Goal: Task Accomplishment & Management: Manage account settings

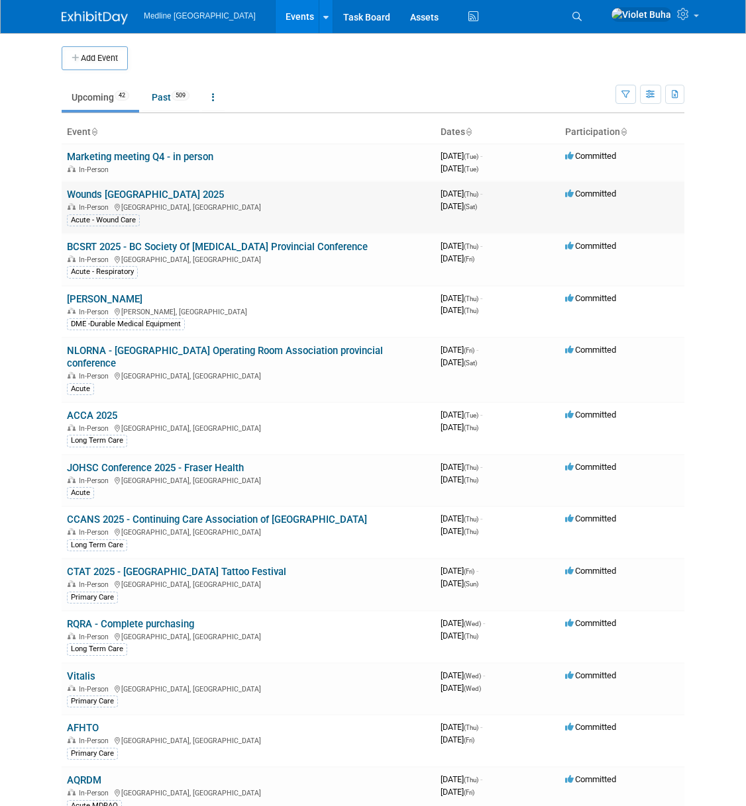
click at [126, 196] on link "Wounds [GEOGRAPHIC_DATA] 2025" at bounding box center [145, 195] width 157 height 12
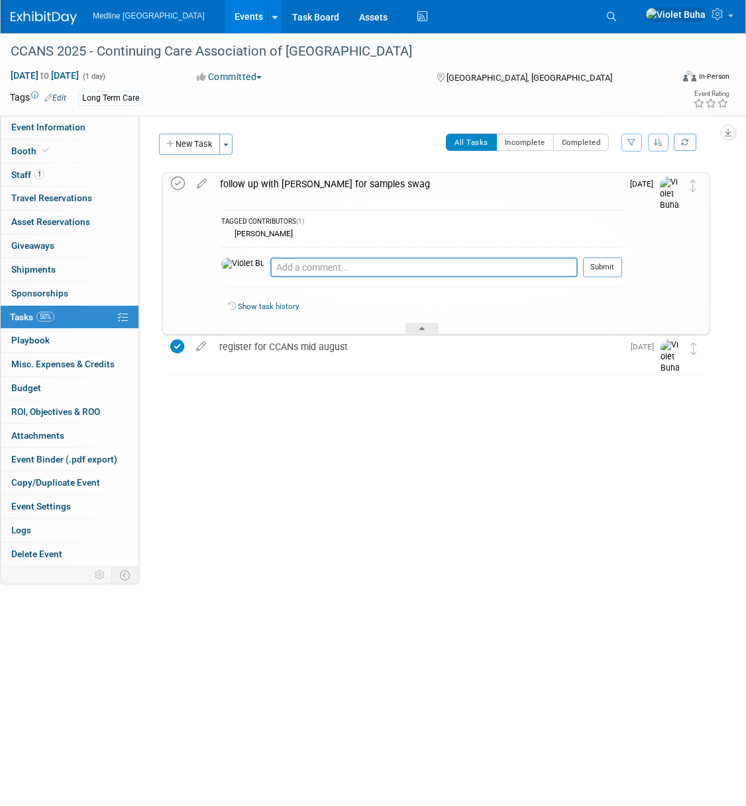
click at [181, 181] on icon at bounding box center [178, 184] width 14 height 14
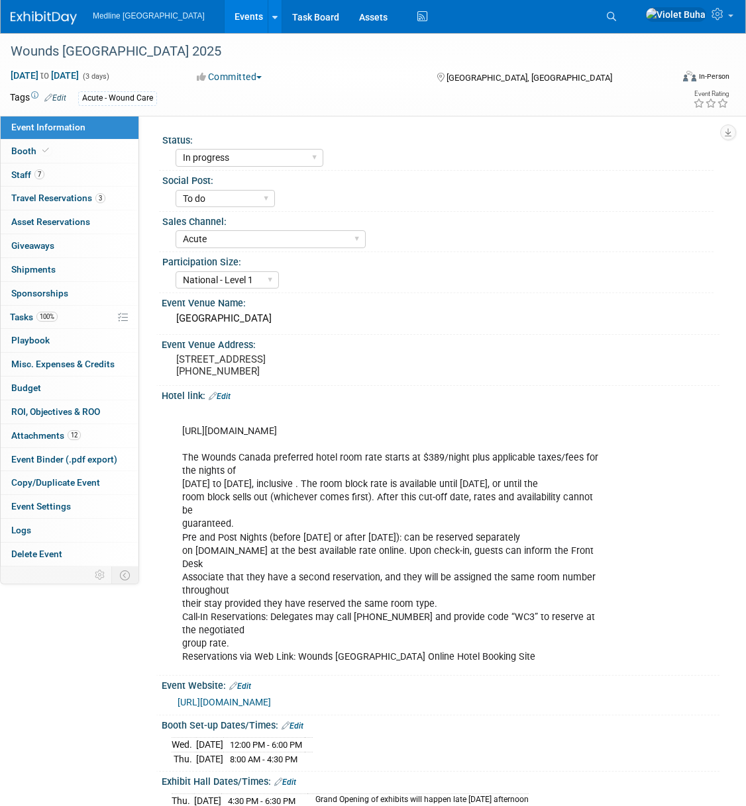
select select "In progress"
select select "To do"
select select "Acute"
select select "National - Level 1"
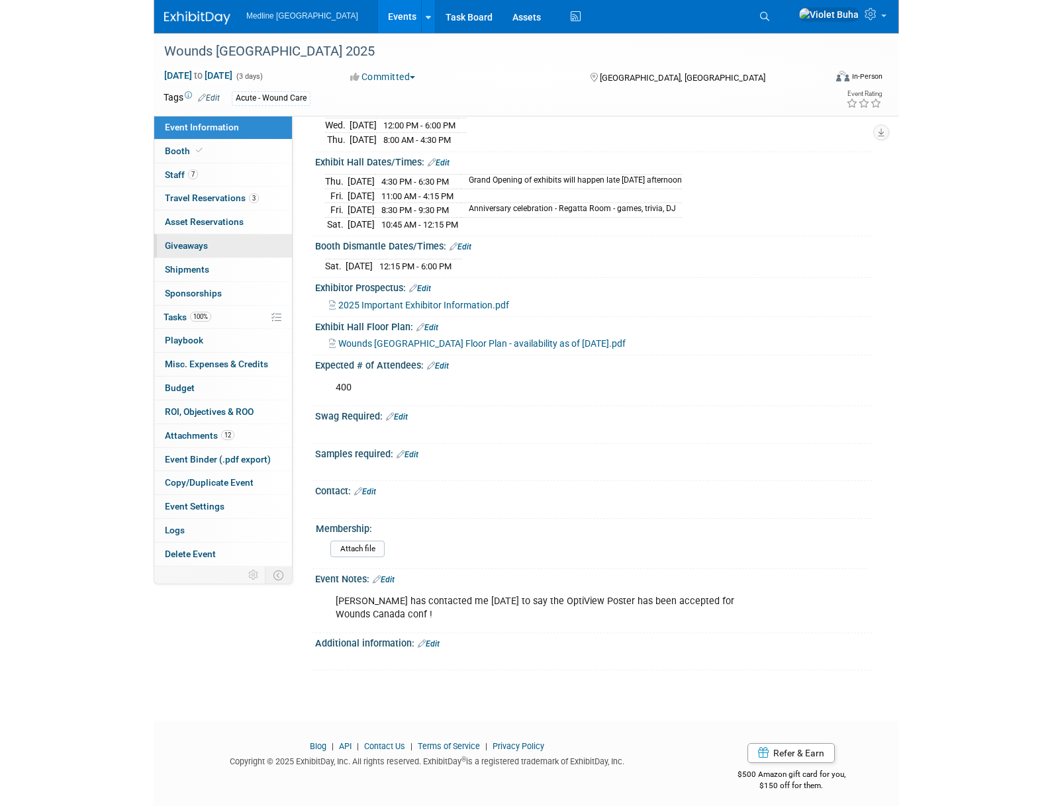
scroll to position [568, 0]
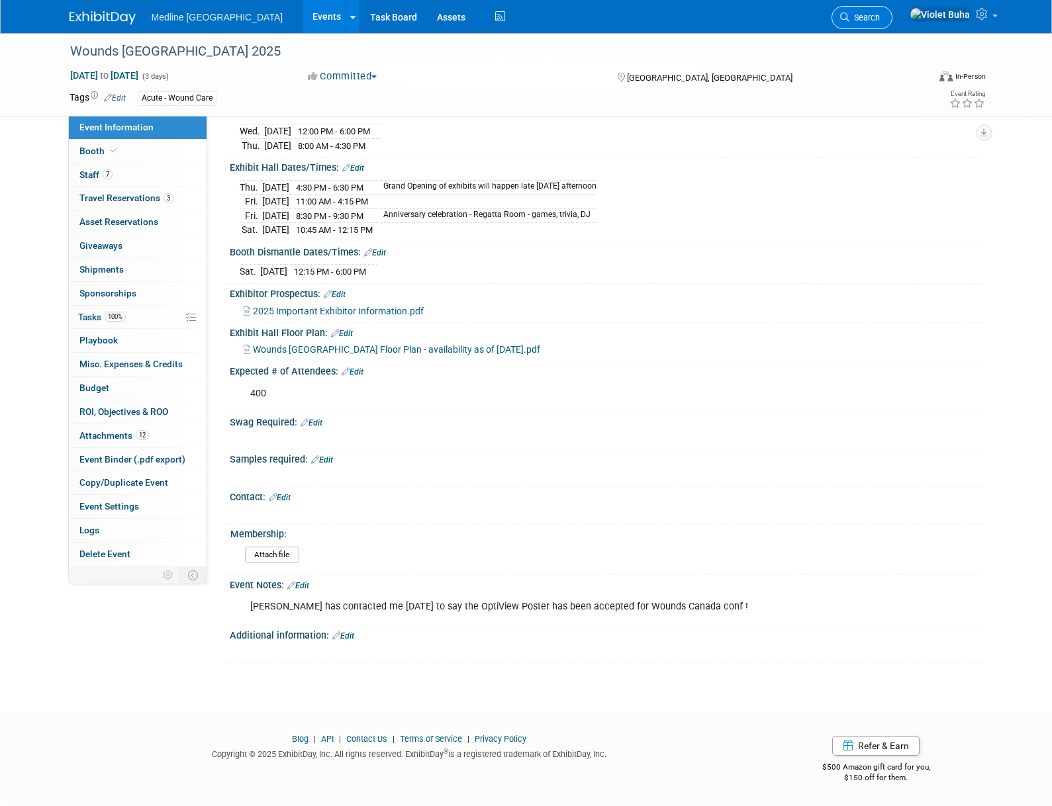
click at [745, 17] on span "Search" at bounding box center [865, 18] width 30 height 10
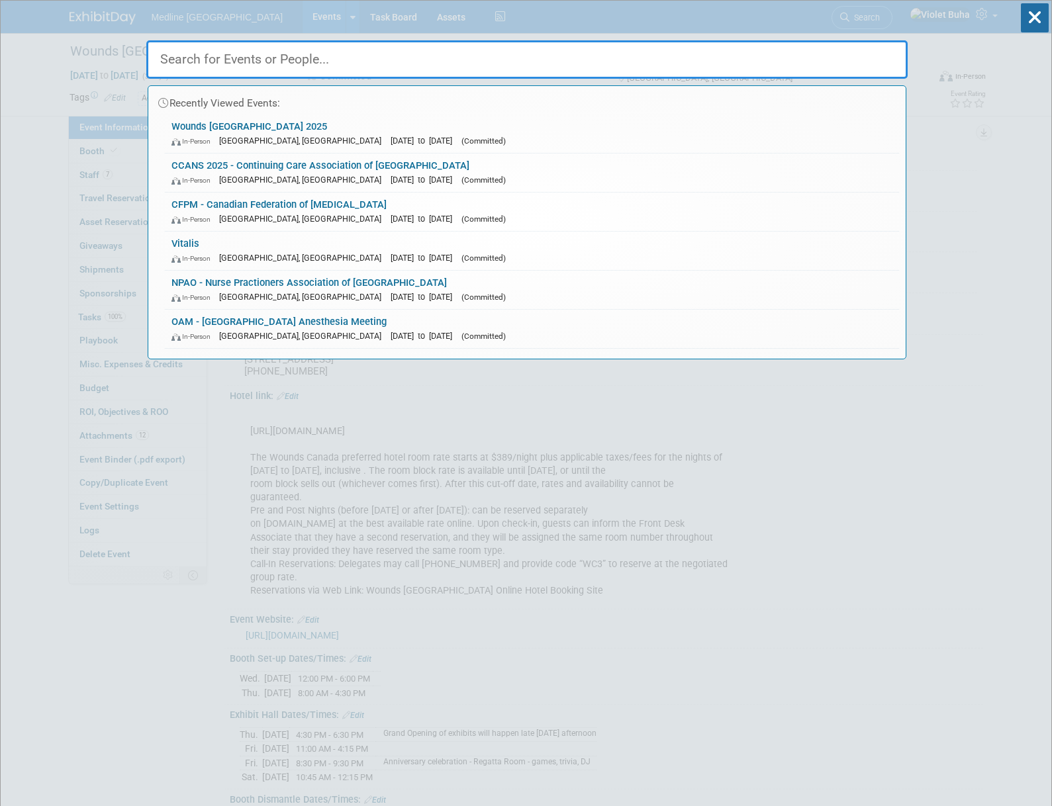
click at [338, 73] on input "text" at bounding box center [526, 59] width 761 height 38
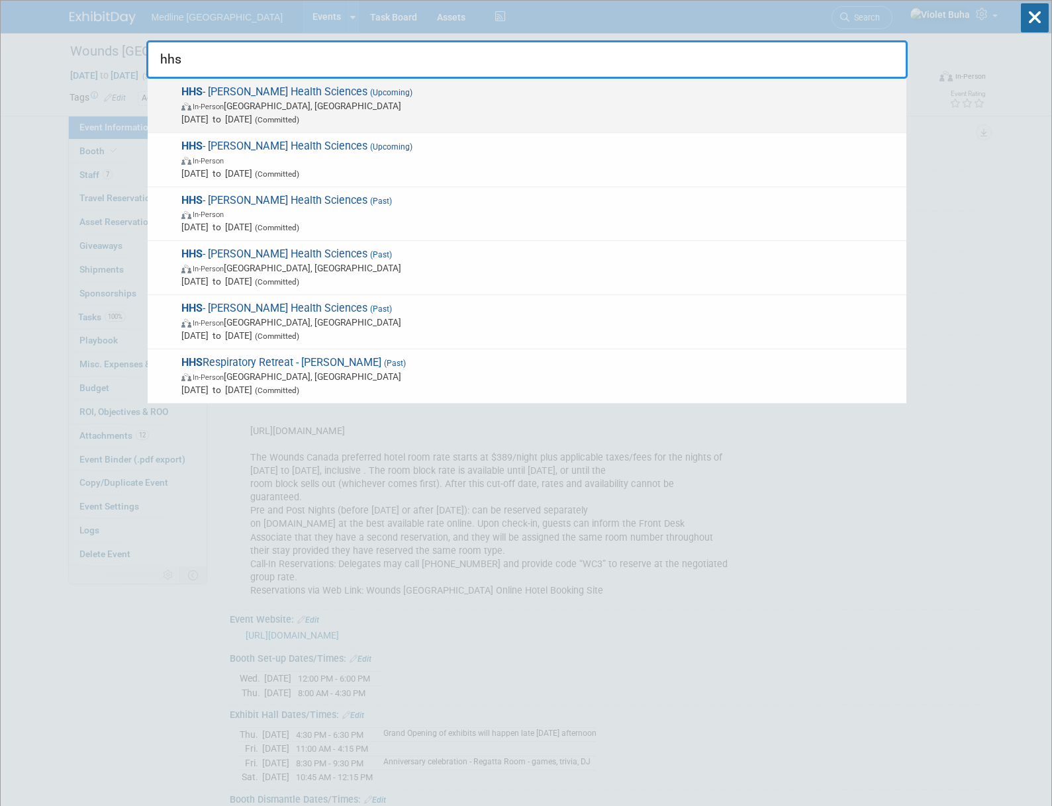
type input "hhs"
click at [239, 101] on span "In-Person Hamilton, Canada" at bounding box center [540, 105] width 718 height 13
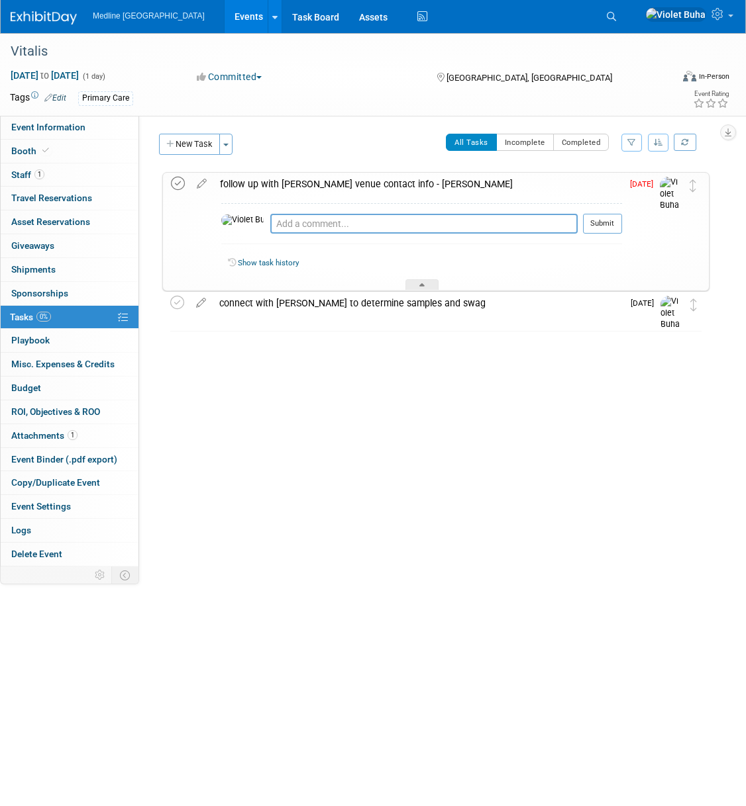
click at [180, 181] on icon at bounding box center [178, 184] width 14 height 14
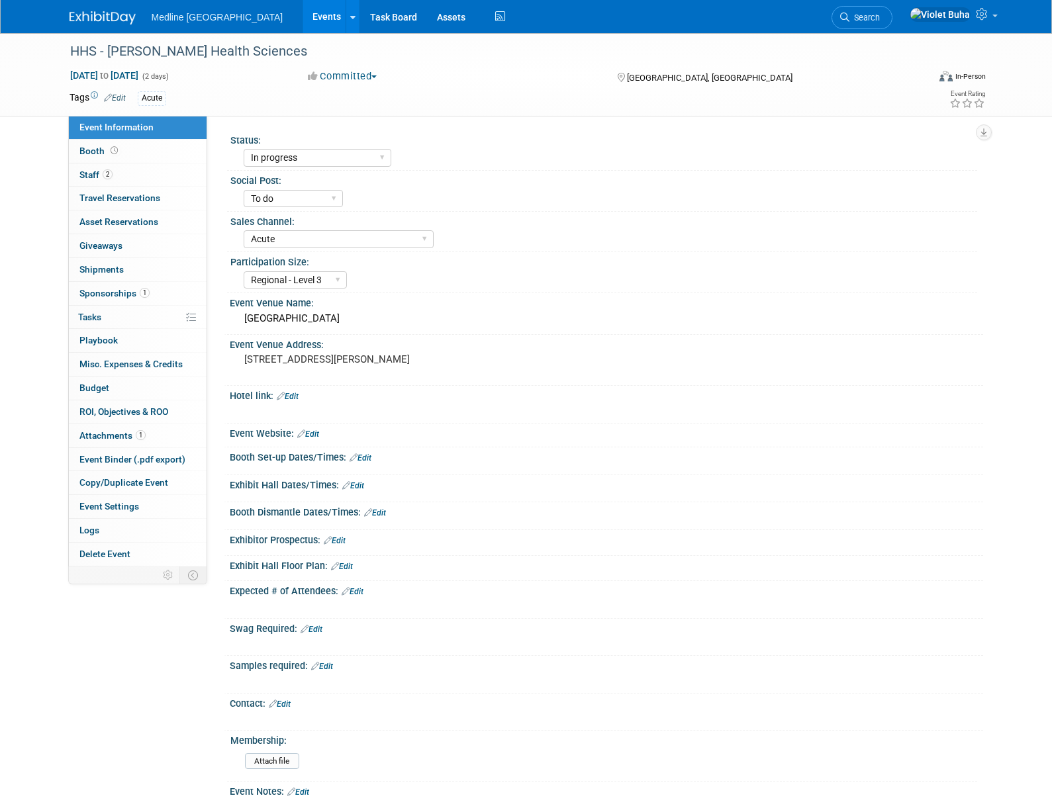
select select "In progress"
select select "To do"
select select "Acute"
select select "Regional - Level 3"
click at [148, 171] on link "2 Staff 2" at bounding box center [138, 175] width 138 height 23
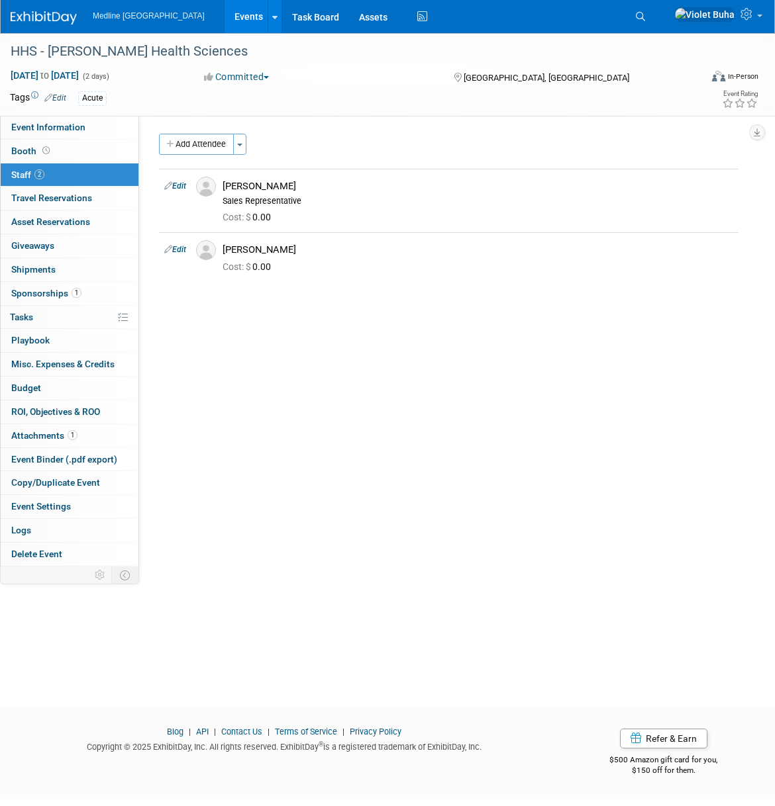
click at [64, 19] on img at bounding box center [44, 17] width 66 height 13
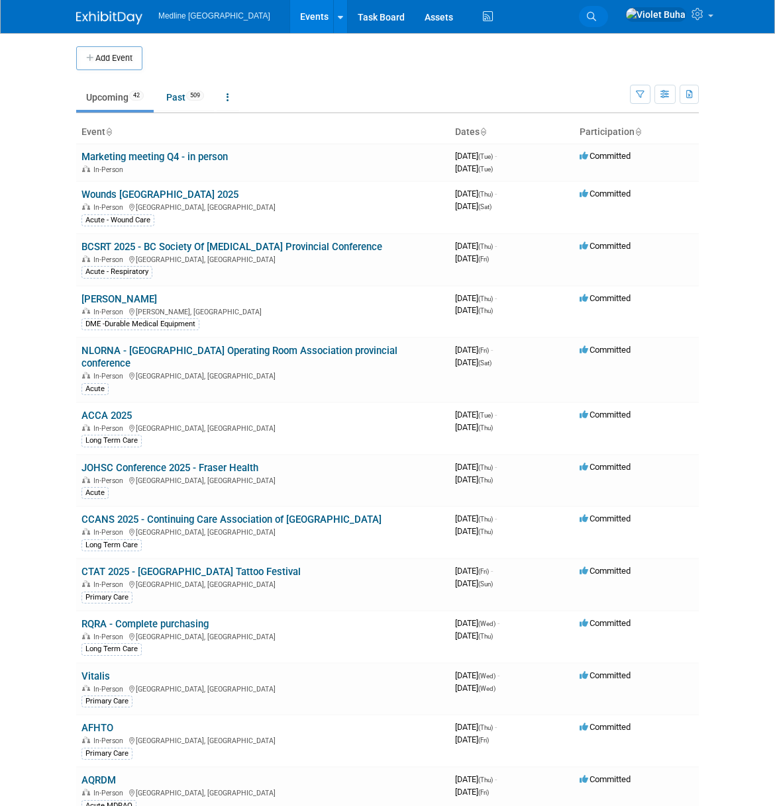
click at [596, 17] on icon at bounding box center [591, 16] width 9 height 9
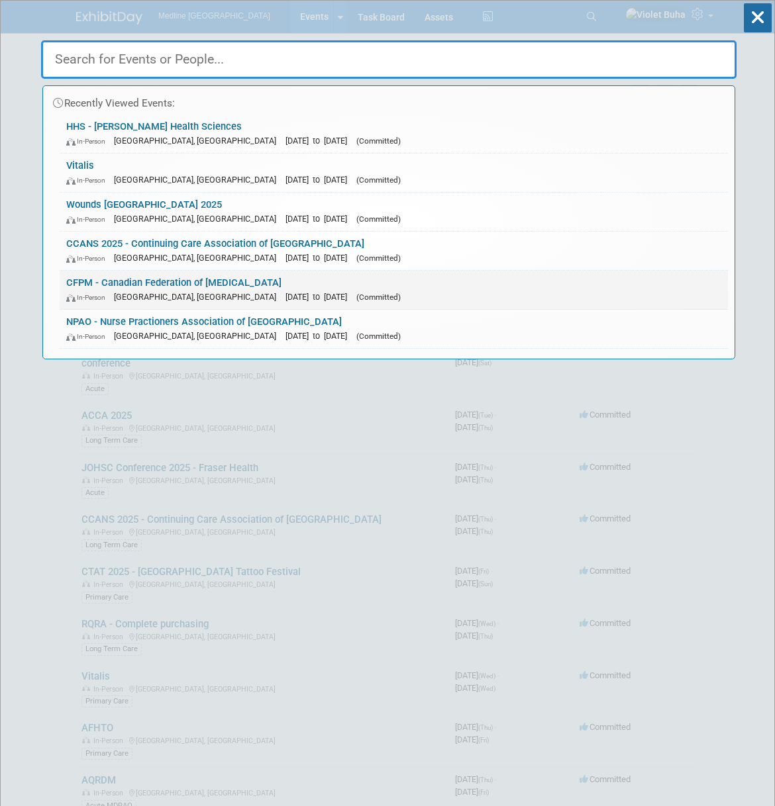
scroll to position [1, 0]
click at [94, 283] on link "CFPM - Canadian Federation of [MEDICAL_DATA] In-Person [GEOGRAPHIC_DATA], [GEOG…" at bounding box center [394, 289] width 668 height 38
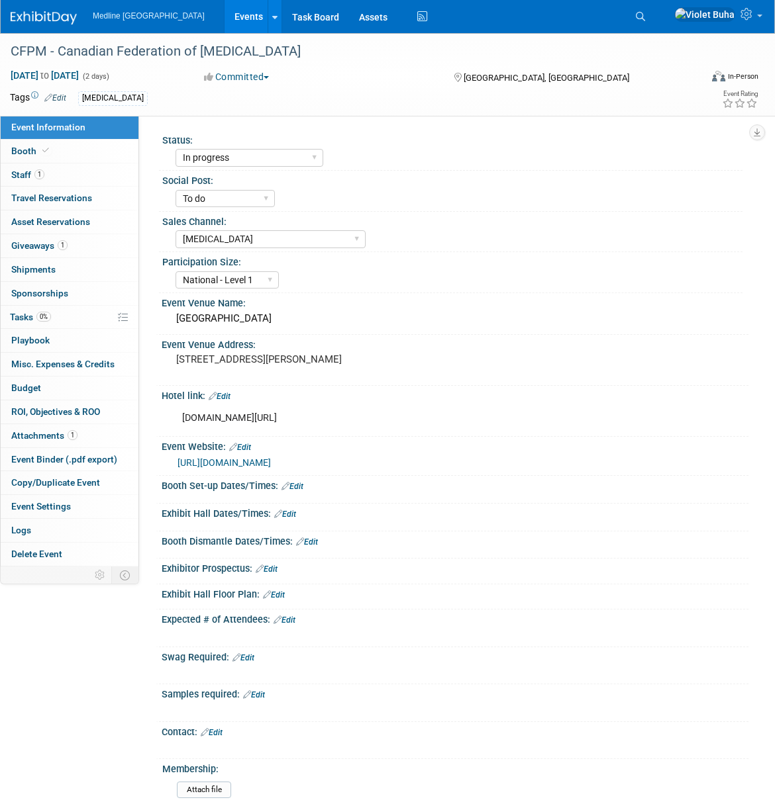
select select "In progress"
select select "To do"
select select "[MEDICAL_DATA]"
select select "National - Level 1"
click at [98, 147] on link "Booth" at bounding box center [70, 151] width 138 height 23
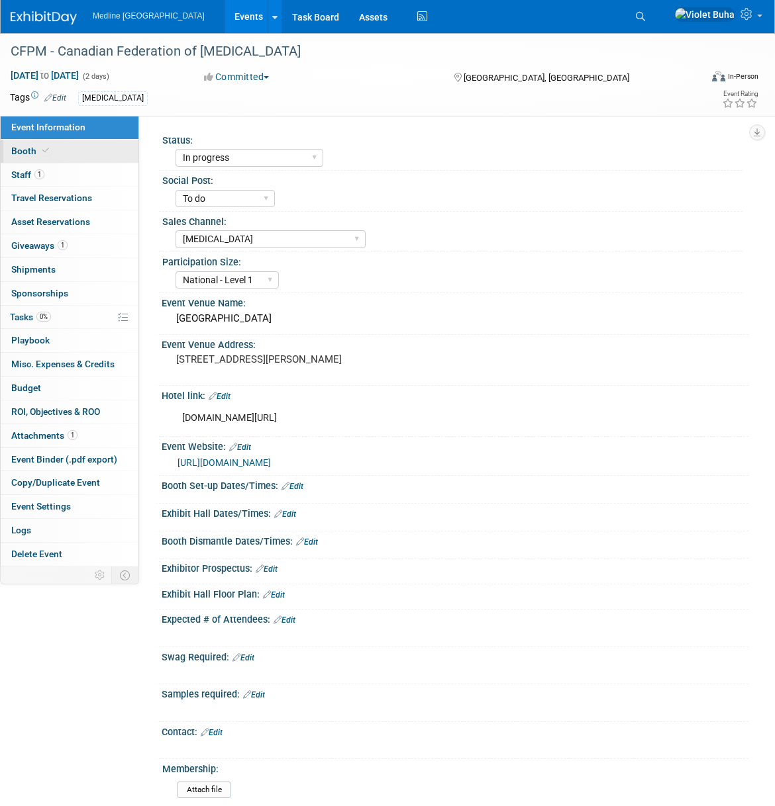
select select "4"
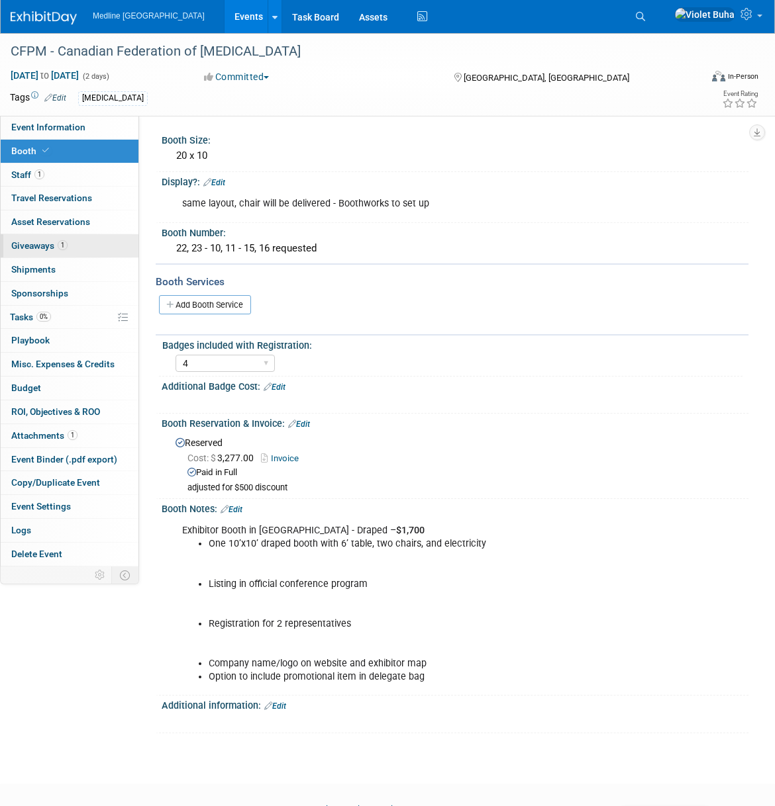
drag, startPoint x: 349, startPoint y: 248, endPoint x: 109, endPoint y: 242, distance: 239.8
click at [109, 242] on div "Event Information Event Info Booth Booth 1 Staff 1 Staff 0 Travel Reservations …" at bounding box center [387, 383] width 775 height 701
click at [407, 252] on div "22, 23 - 10, 11 - 15, 16 requested" at bounding box center [454, 248] width 567 height 21
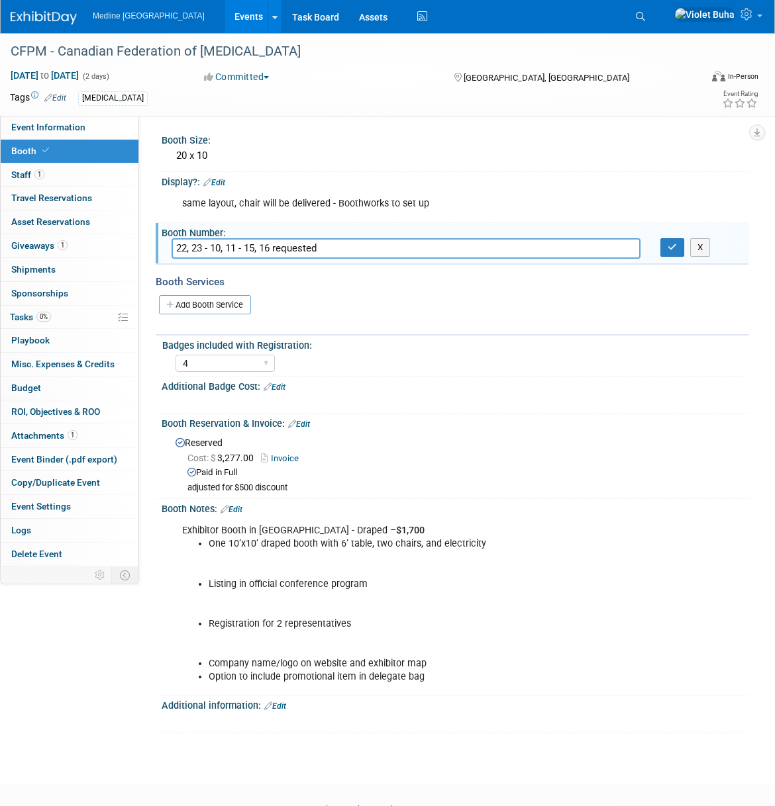
drag, startPoint x: 373, startPoint y: 253, endPoint x: 164, endPoint y: 247, distance: 209.3
click at [164, 247] on div "22, 23 - 10, 11 - 15, 16 requested" at bounding box center [406, 248] width 489 height 21
type input "31, 32"
click at [674, 244] on icon "button" at bounding box center [671, 247] width 9 height 9
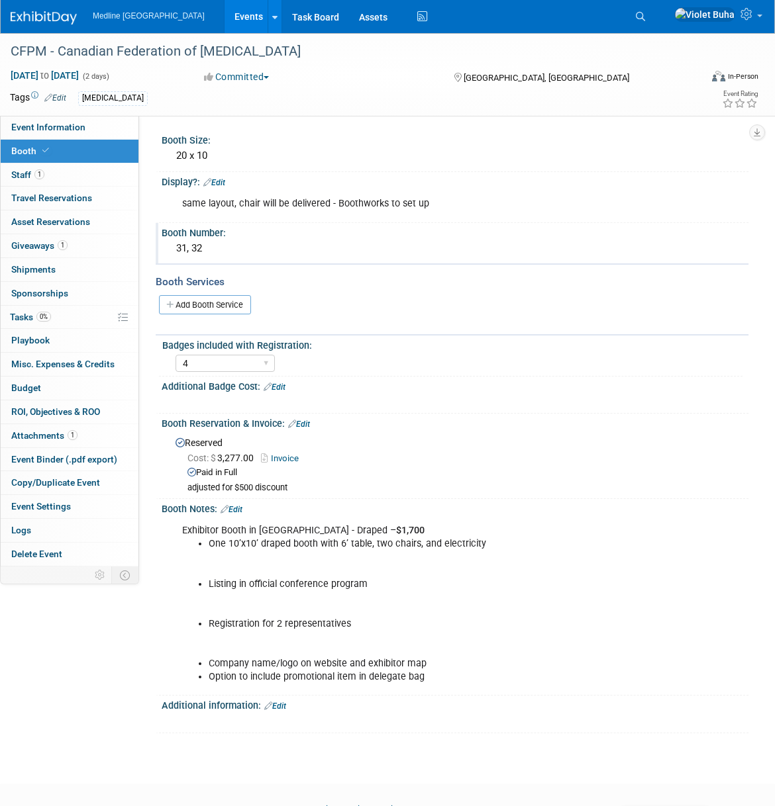
click at [42, 15] on img at bounding box center [44, 17] width 66 height 13
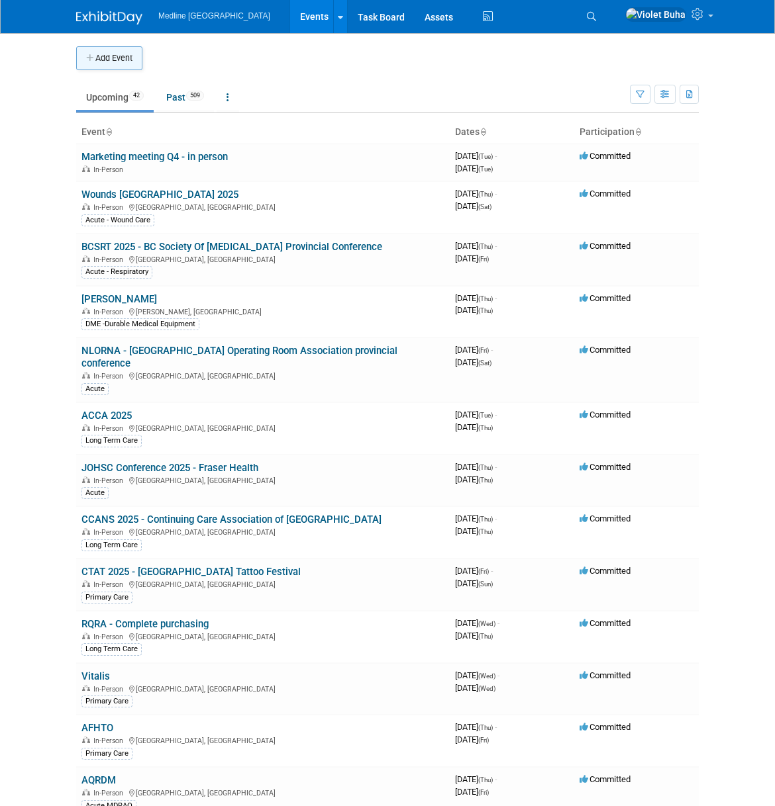
click at [131, 57] on button "Add Event" at bounding box center [109, 58] width 66 height 24
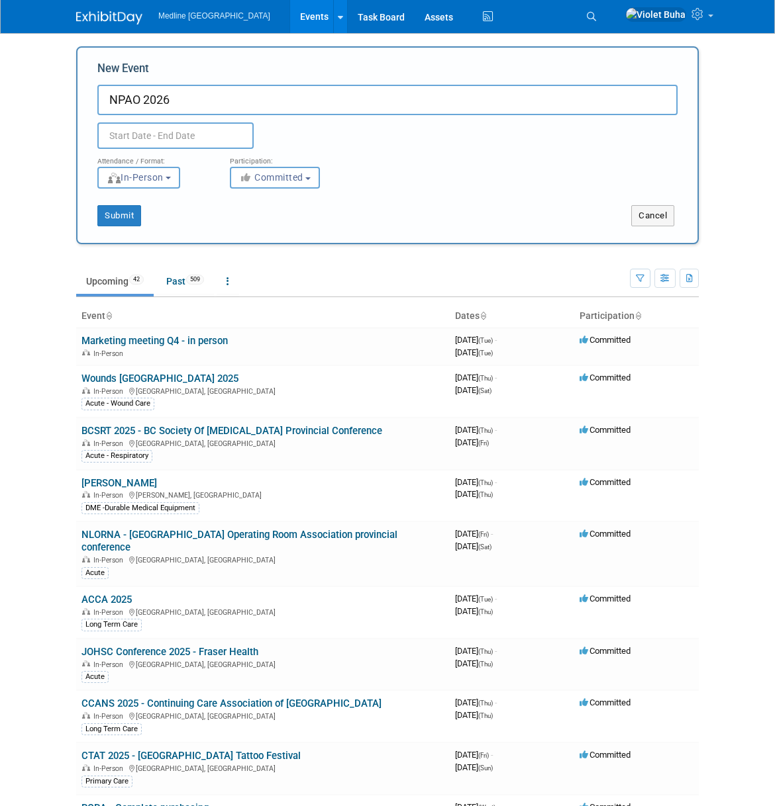
type input "NPAO 2026"
click at [153, 132] on input "text" at bounding box center [175, 135] width 156 height 26
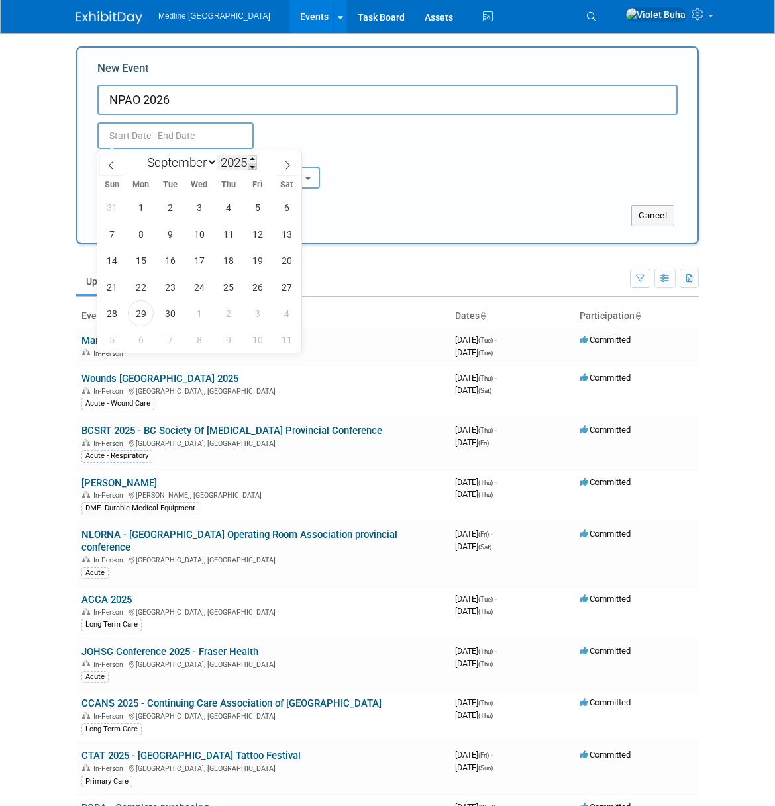
click at [252, 165] on span at bounding box center [252, 167] width 9 height 8
click at [254, 159] on span at bounding box center [252, 159] width 9 height 8
type input "2026"
click at [198, 287] on span "23" at bounding box center [199, 287] width 26 height 26
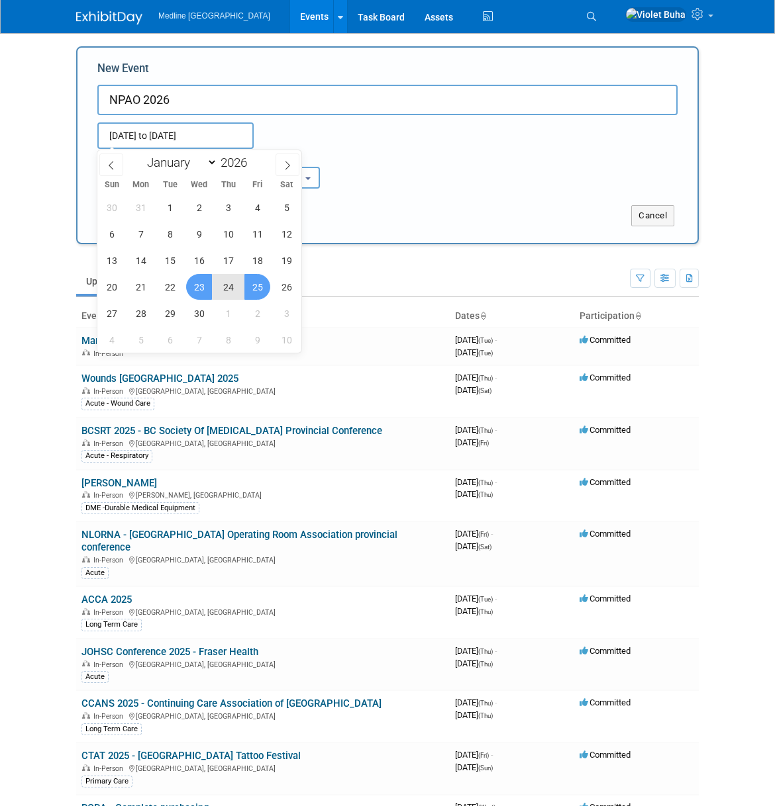
click at [258, 288] on span "25" at bounding box center [257, 287] width 26 height 26
type input "Sep 23, 2026 to Sep 25, 2026"
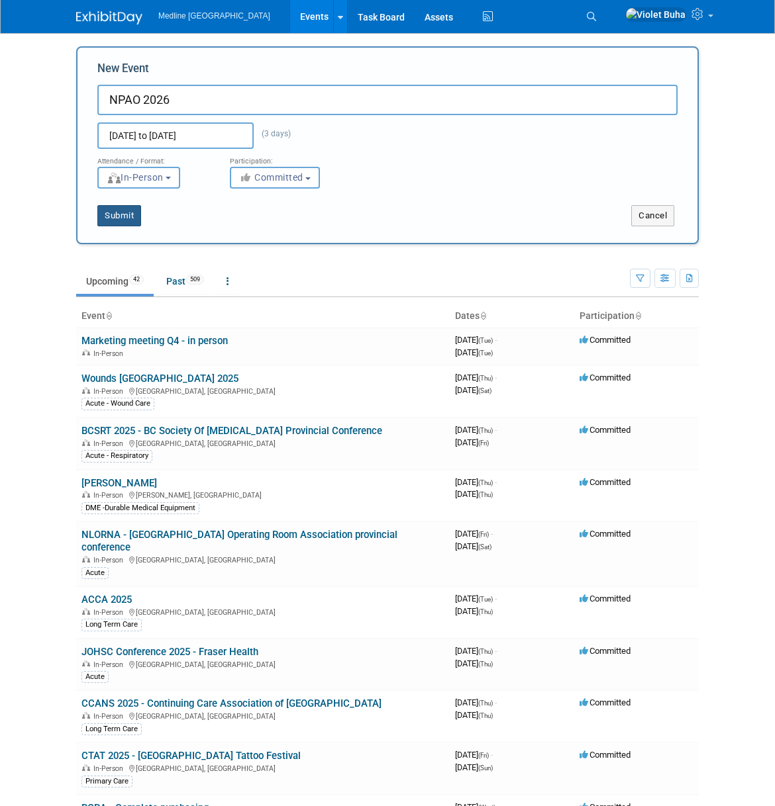
click at [130, 216] on button "Submit" at bounding box center [119, 215] width 44 height 21
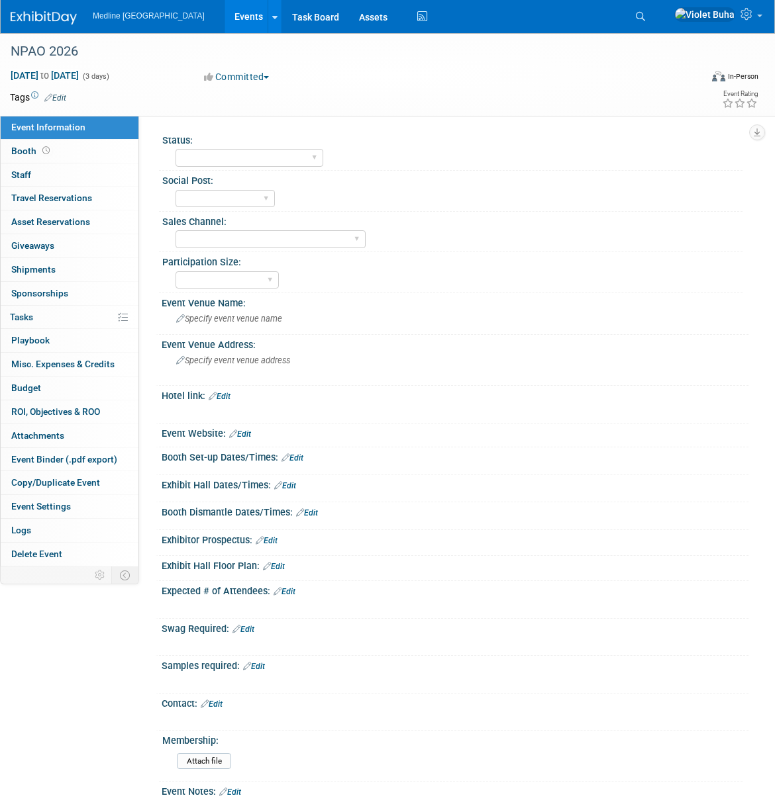
click at [25, 18] on img at bounding box center [44, 17] width 66 height 13
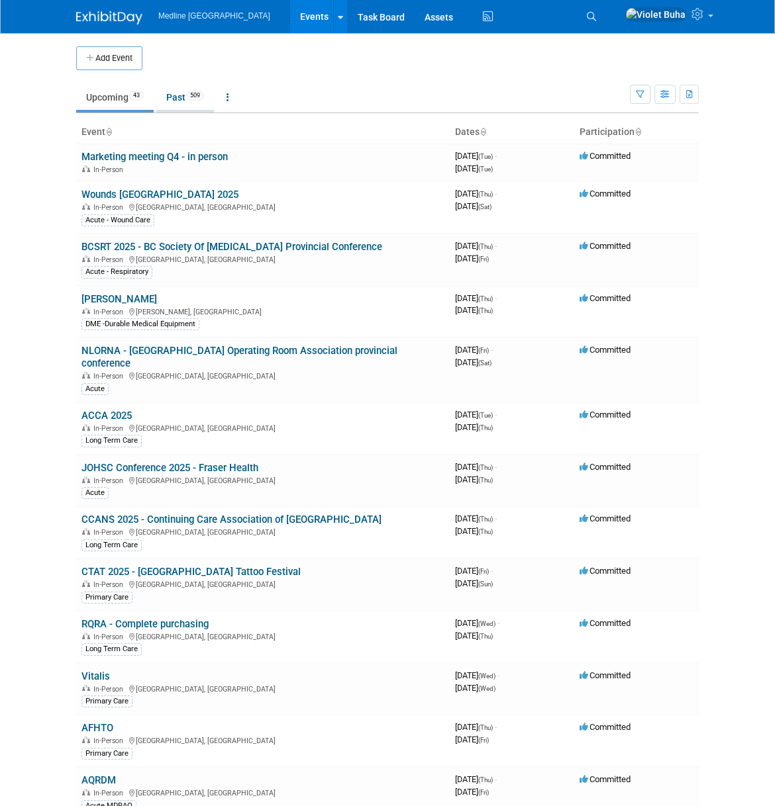
click at [185, 97] on link "Past 509" at bounding box center [185, 97] width 58 height 25
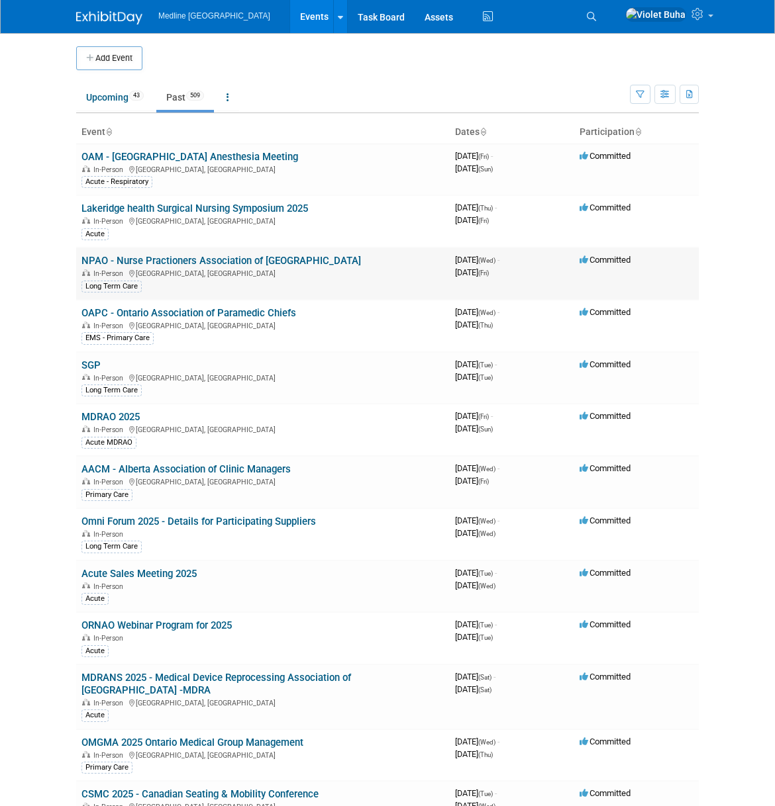
click at [150, 260] on link "NPAO - Nurse Practioners Association of [GEOGRAPHIC_DATA]" at bounding box center [220, 261] width 279 height 12
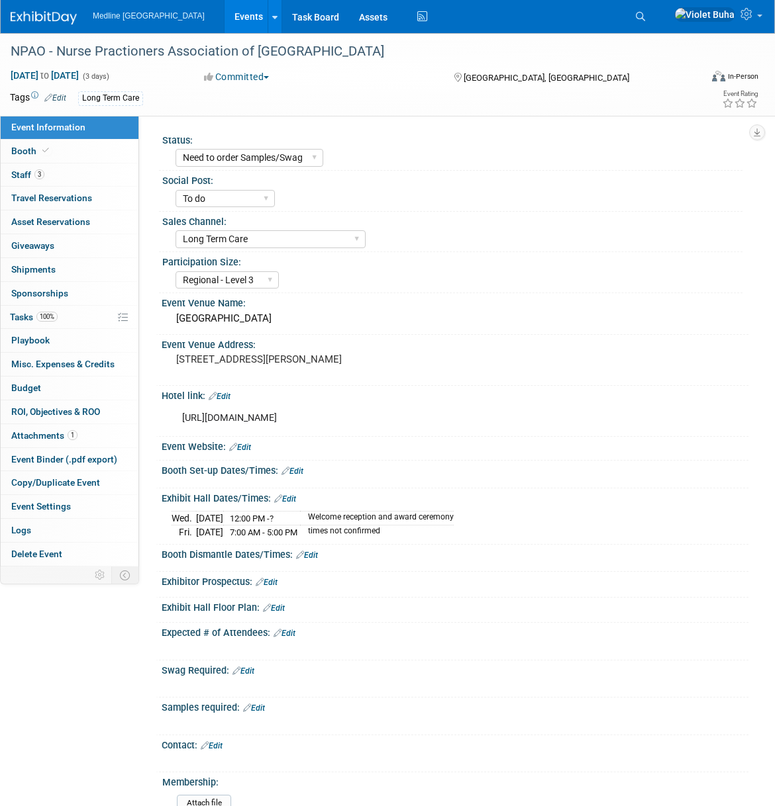
select select "Need to order Samples/Swag"
select select "To do"
select select "Long Term Care"
select select "Regional - Level 3"
click at [301, 152] on select "Waiting for information In progress Need to order Samples/Swag Complete" at bounding box center [249, 158] width 148 height 18
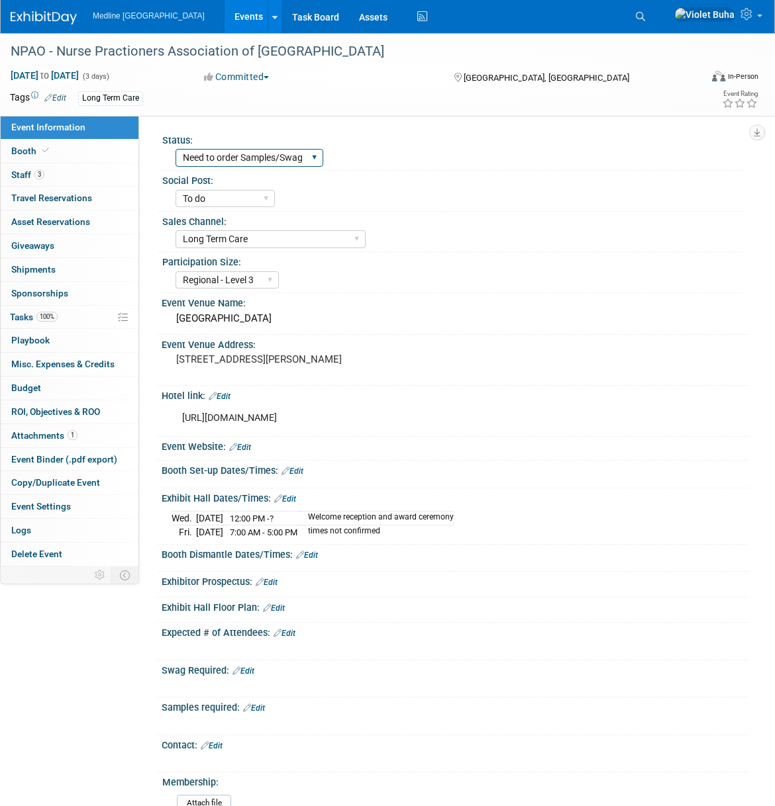
select select "Complete"
click at [175, 149] on select "Waiting for information In progress Need to order Samples/Swag Complete" at bounding box center [249, 158] width 148 height 18
click at [645, 13] on icon at bounding box center [640, 16] width 9 height 9
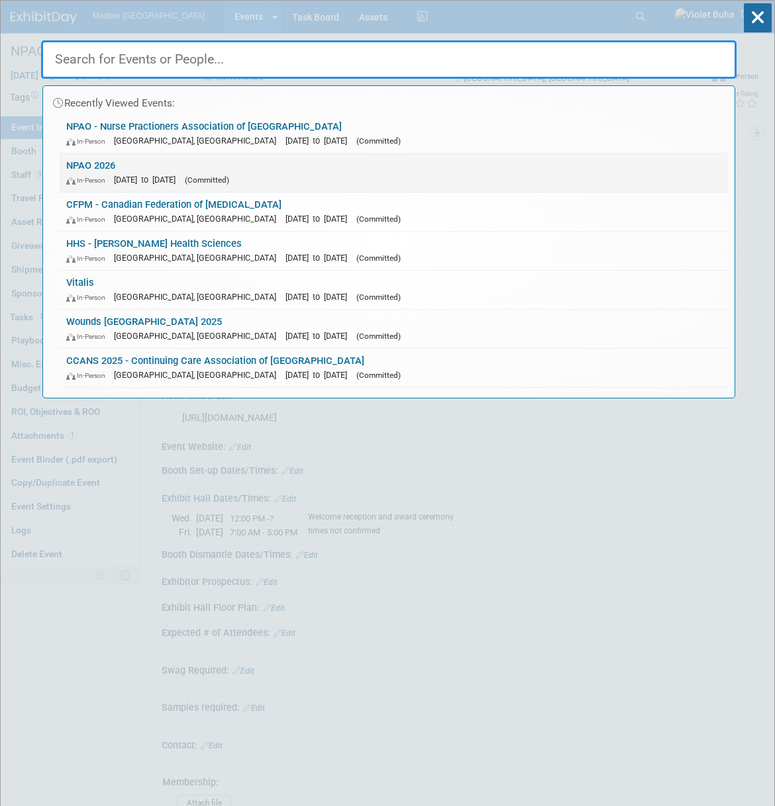
click at [97, 168] on link "NPAO 2026 In-Person Sep 23, 2026 to Sep 25, 2026 (Committed)" at bounding box center [394, 173] width 668 height 38
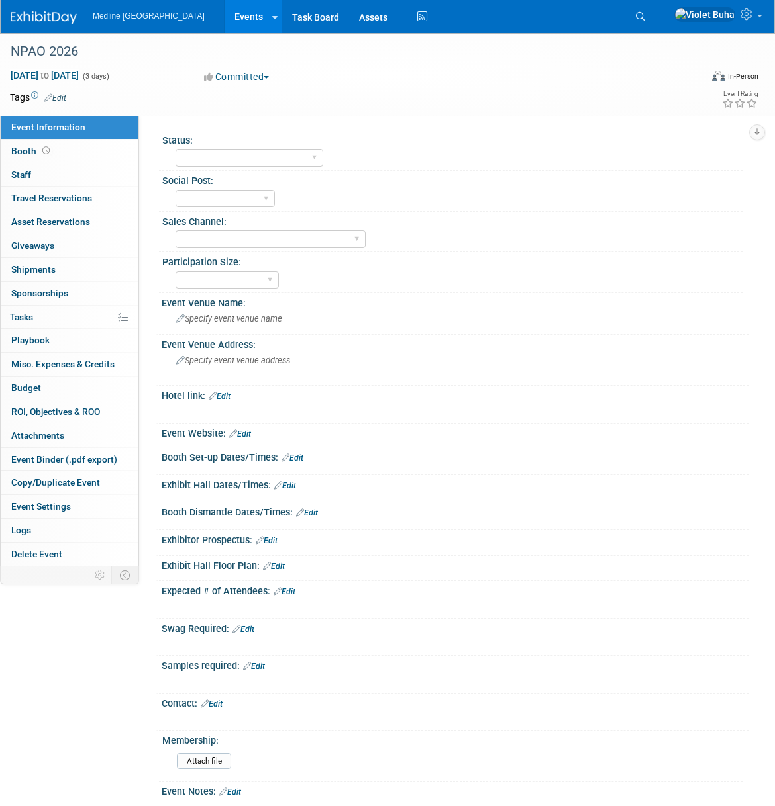
click at [60, 93] on link "Edit" at bounding box center [55, 97] width 22 height 9
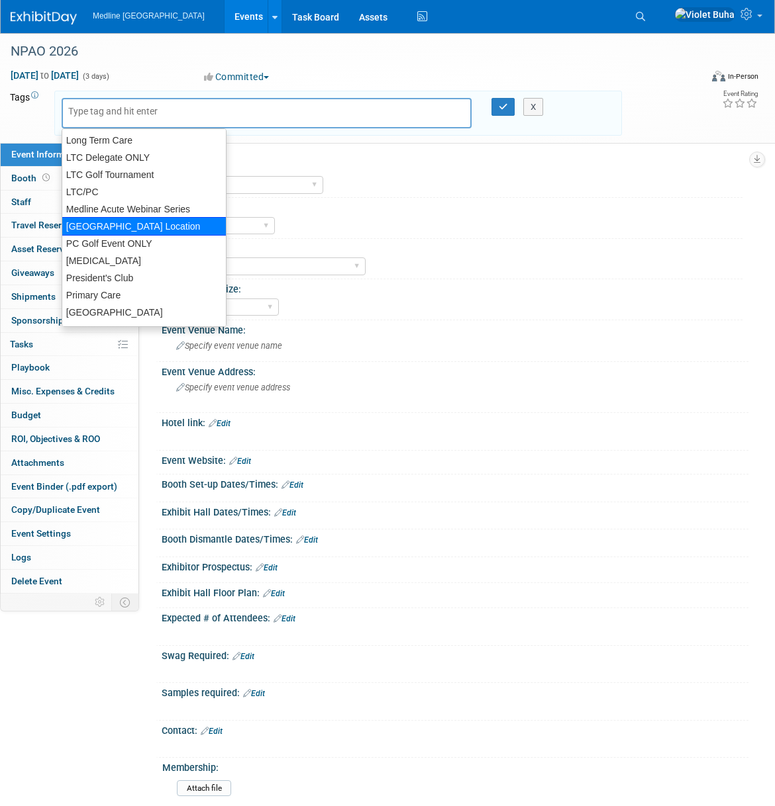
scroll to position [224, 0]
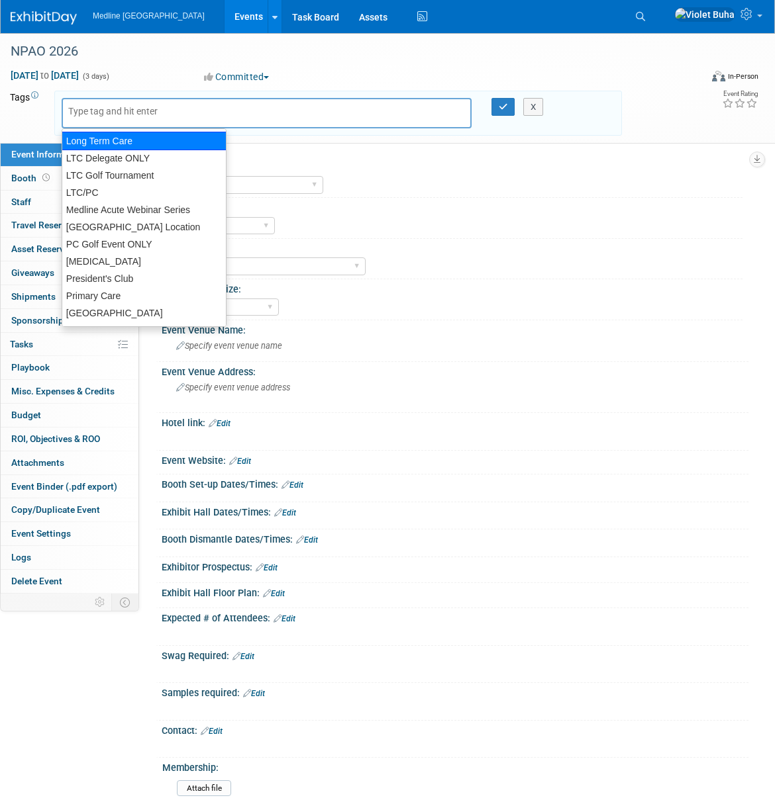
click at [134, 140] on div "Long Term Care" at bounding box center [144, 141] width 165 height 19
type input "Long Term Care"
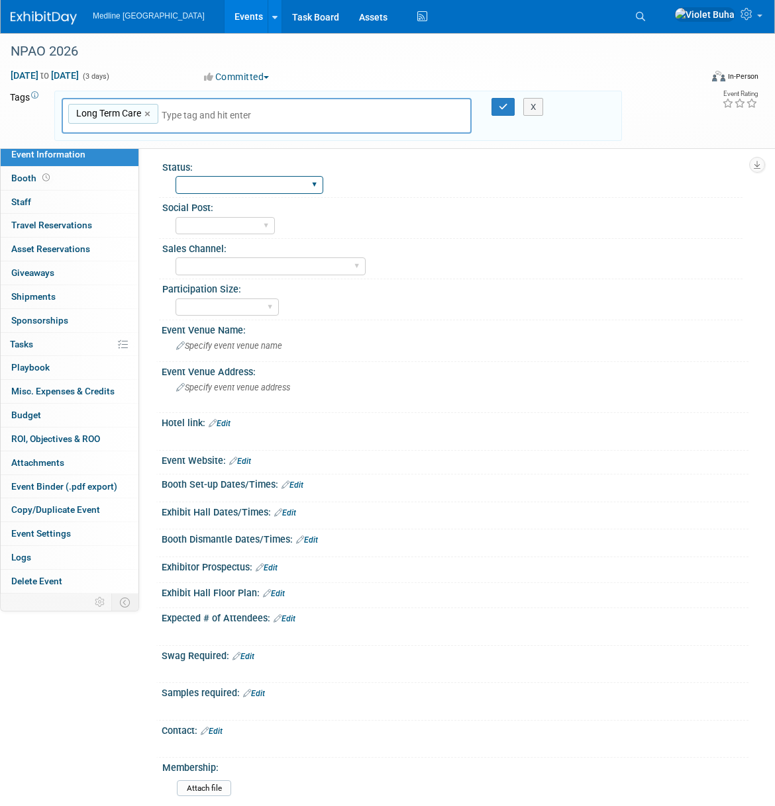
click at [226, 182] on select "Waiting for information In progress Need to order Samples/Swag Complete" at bounding box center [249, 185] width 148 height 18
select select "Waiting for information"
click at [175, 176] on select "Waiting for information In progress Need to order Samples/Swag Complete" at bounding box center [249, 185] width 148 height 18
click at [225, 222] on select "To do Done" at bounding box center [224, 226] width 99 height 18
select select "To do"
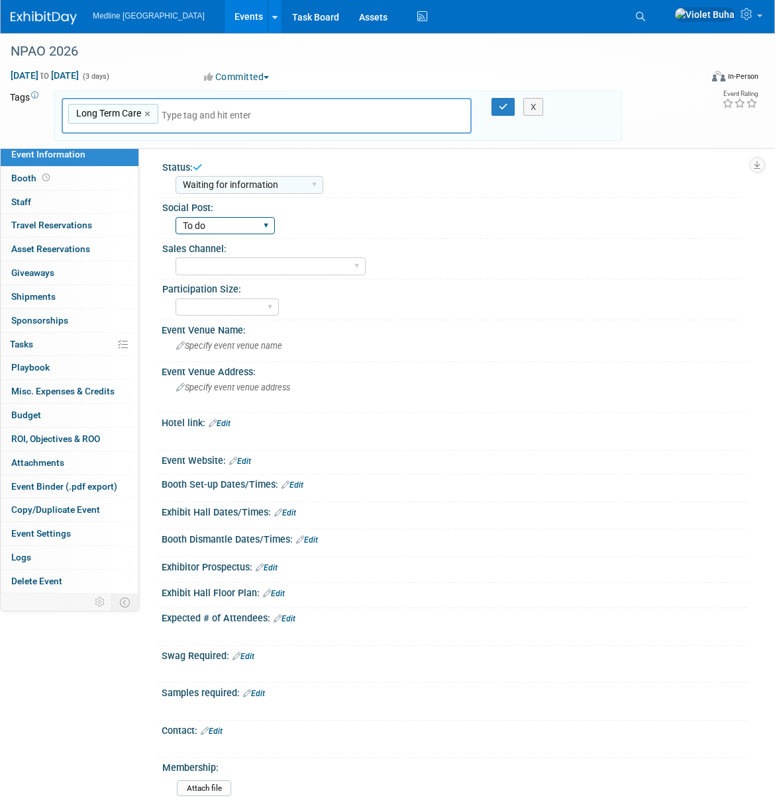
click at [175, 217] on select "To do Done" at bounding box center [224, 226] width 99 height 18
click at [222, 264] on select "Acute Consumer Dental Long Term Care Podiatry Home Health Care Primary Care Adv…" at bounding box center [270, 267] width 190 height 18
select select "Long Term Care"
click at [175, 258] on select "Acute Consumer Dental Long Term Care Podiatry Home Health Care Primary Care Adv…" at bounding box center [270, 267] width 190 height 18
click at [232, 306] on select "National - Level 1 Provincial - Level 2 Regional - Level 3" at bounding box center [226, 308] width 103 height 18
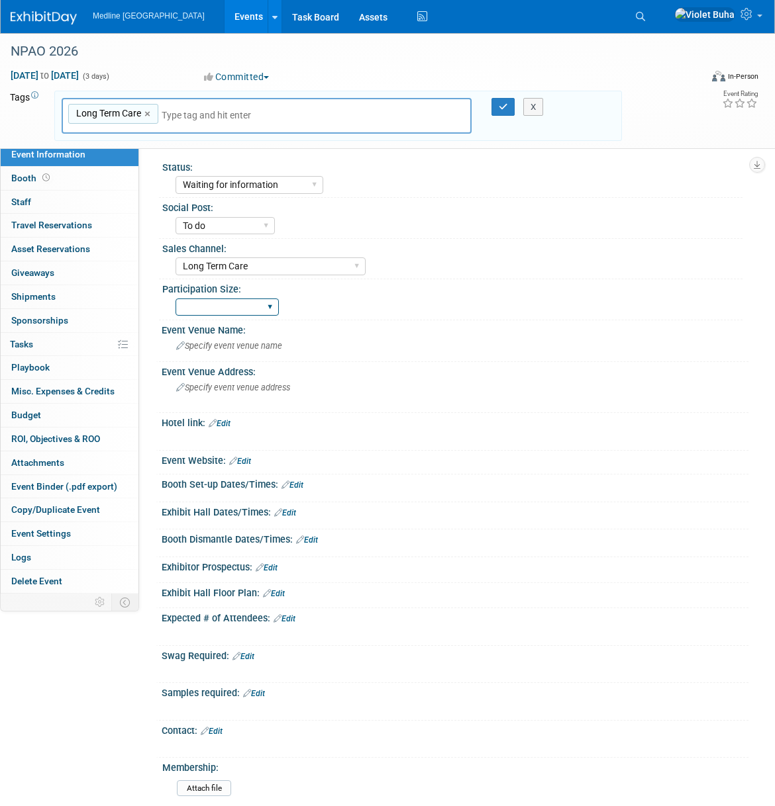
select select "Provincial - Level 2"
click at [175, 299] on select "National - Level 1 Provincial - Level 2 Regional - Level 3" at bounding box center [226, 308] width 103 height 18
click at [58, 21] on img at bounding box center [44, 17] width 66 height 13
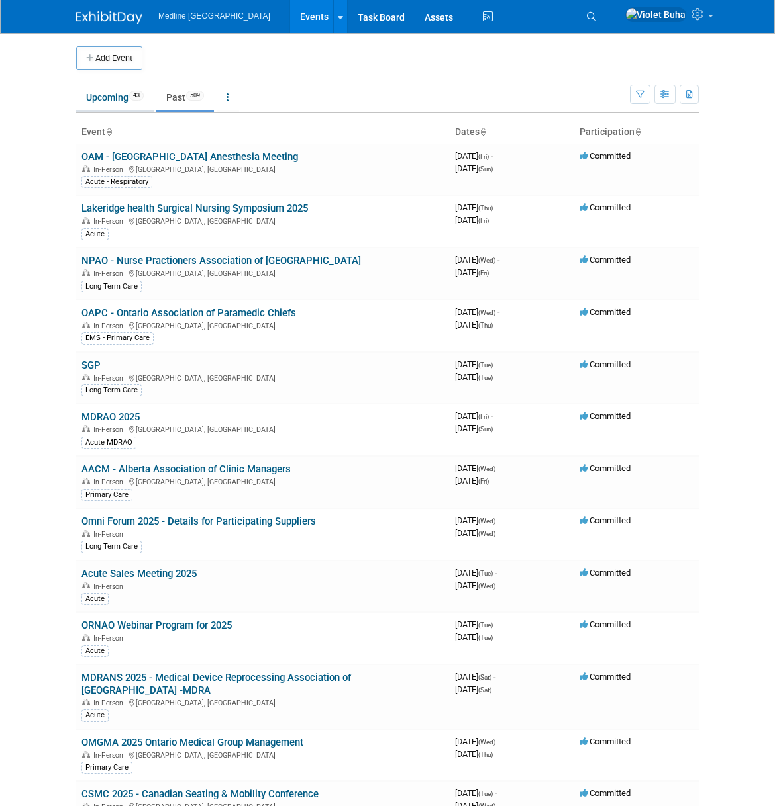
click at [108, 104] on link "Upcoming 43" at bounding box center [114, 97] width 77 height 25
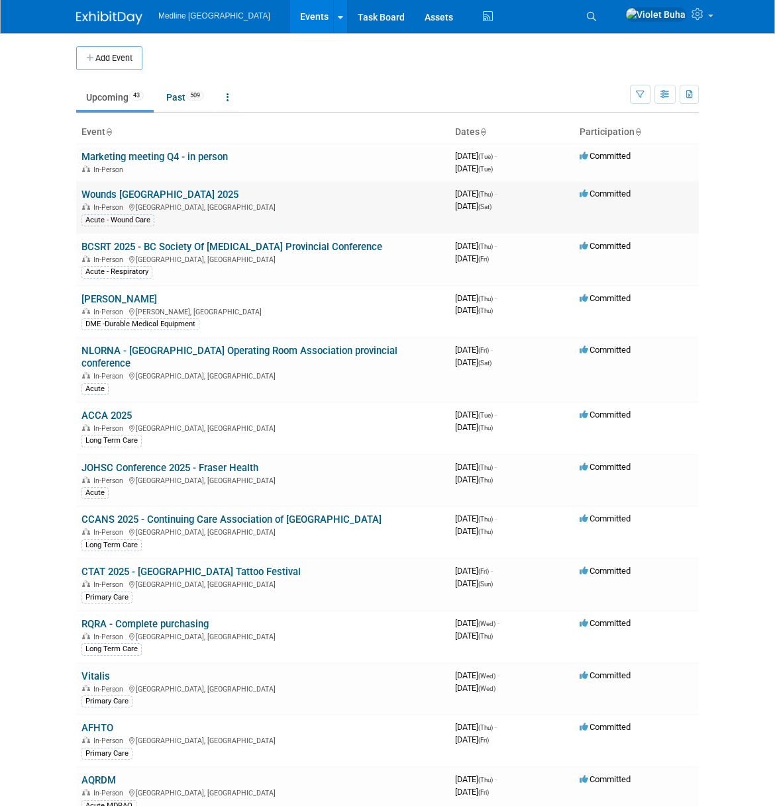
click at [117, 194] on link "Wounds [GEOGRAPHIC_DATA] 2025" at bounding box center [159, 195] width 157 height 12
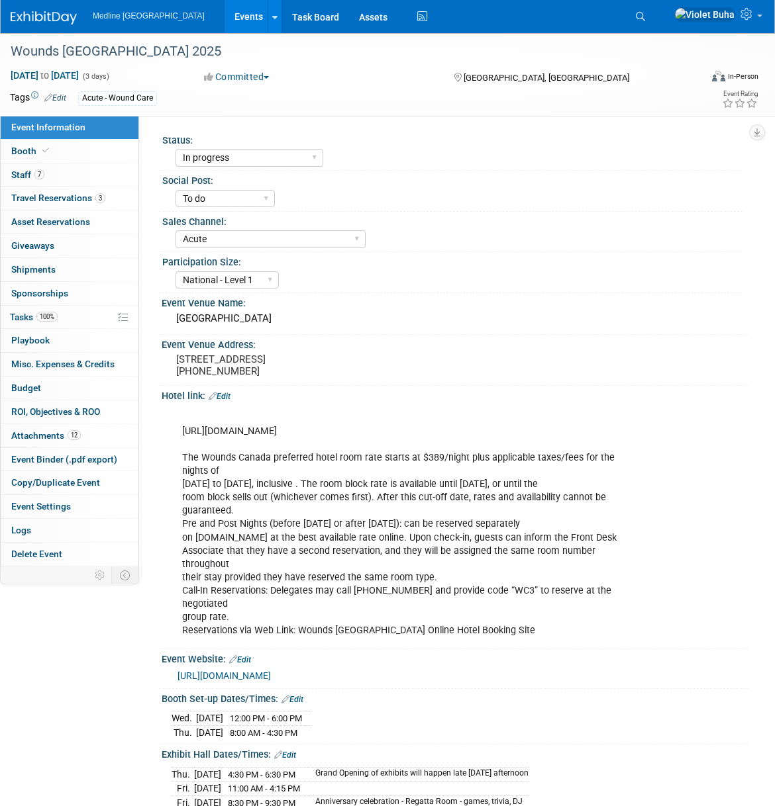
select select "In progress"
select select "To do"
select select "Acute"
select select "National - Level 1"
click at [84, 173] on link "7 Staff 7" at bounding box center [70, 175] width 138 height 23
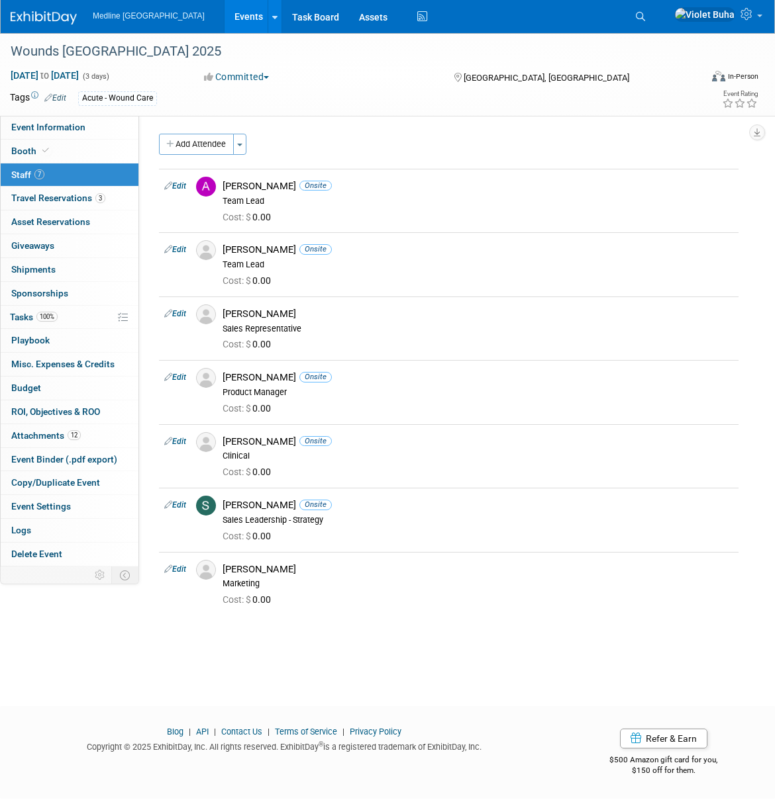
click at [52, 19] on img at bounding box center [44, 17] width 66 height 13
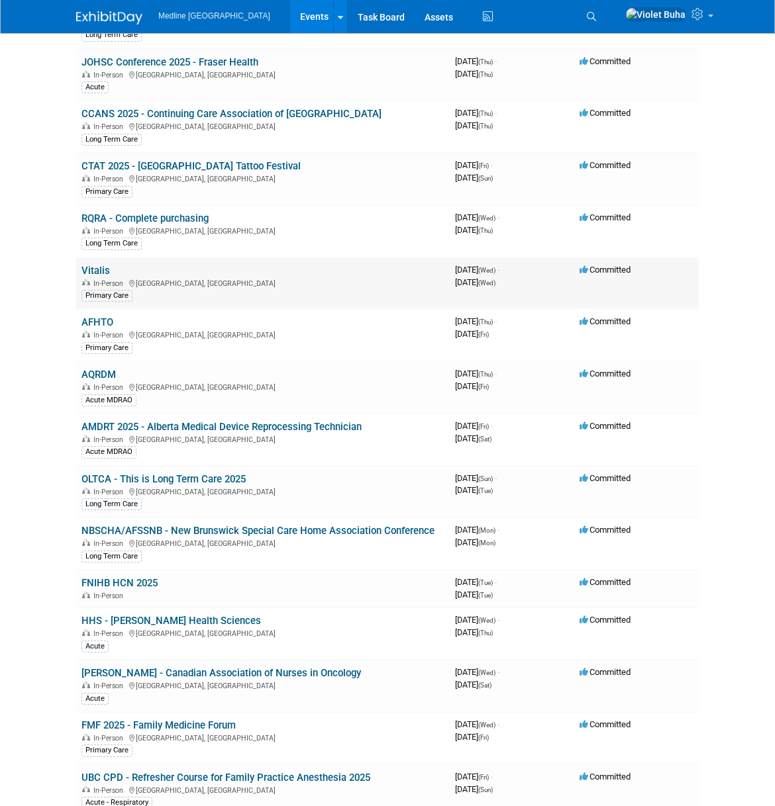
scroll to position [409, 0]
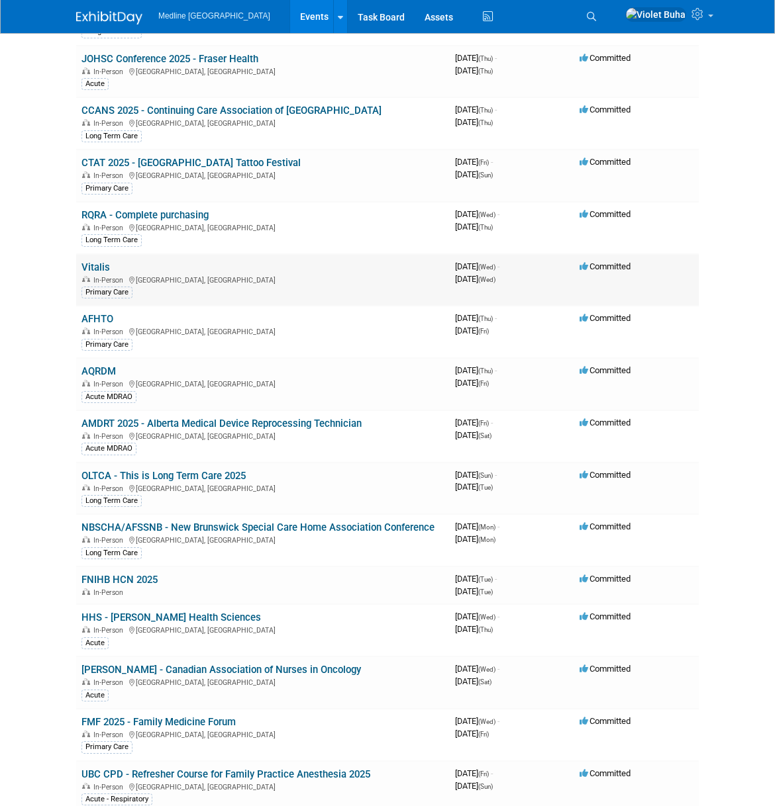
click at [210, 669] on link "[PERSON_NAME] - Canadian Association of Nurses in Oncology" at bounding box center [220, 670] width 279 height 12
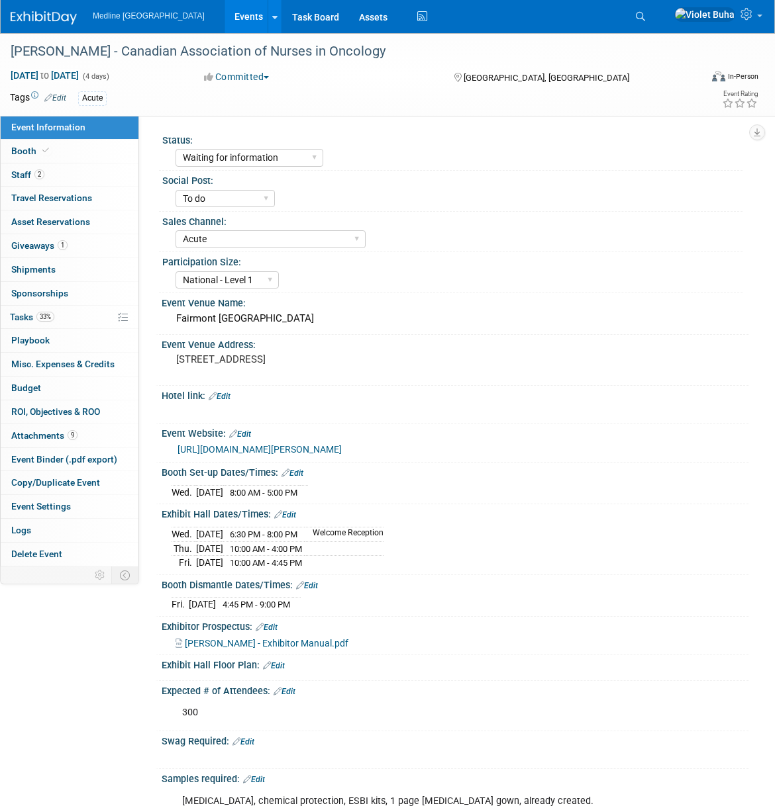
select select "Waiting for information"
select select "To do"
select select "Acute"
select select "National - Level 1"
click at [55, 18] on img at bounding box center [44, 17] width 66 height 13
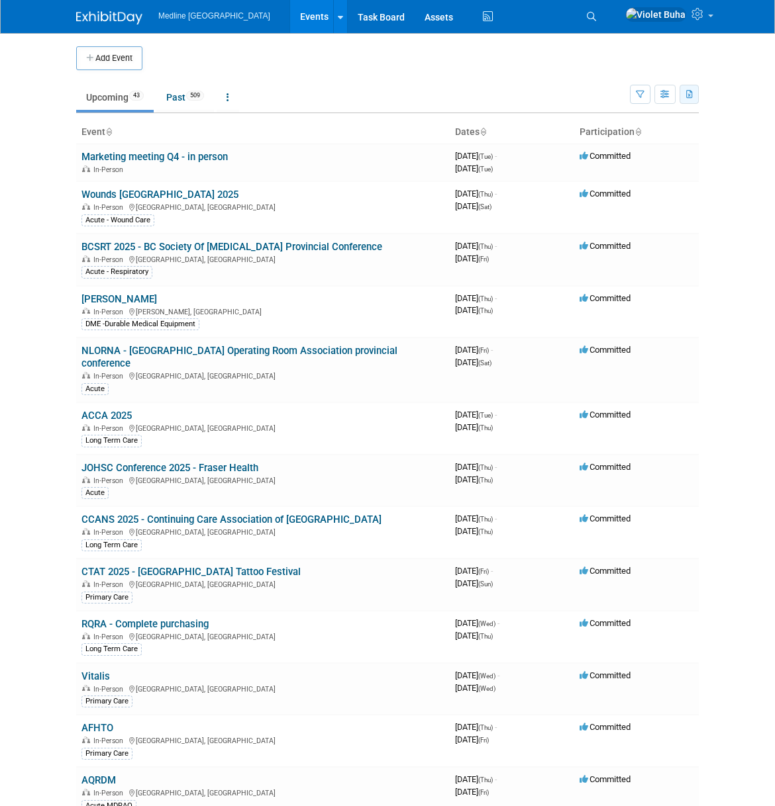
click at [686, 91] on icon "button" at bounding box center [689, 95] width 7 height 9
click at [604, 132] on link "Export Current View (43 Events)" at bounding box center [616, 136] width 144 height 19
click at [691, 97] on icon "button" at bounding box center [689, 95] width 7 height 9
click at [585, 157] on link "Export All (552 Events)" at bounding box center [616, 157] width 144 height 19
click at [117, 413] on link "ACCA 2025" at bounding box center [106, 416] width 50 height 12
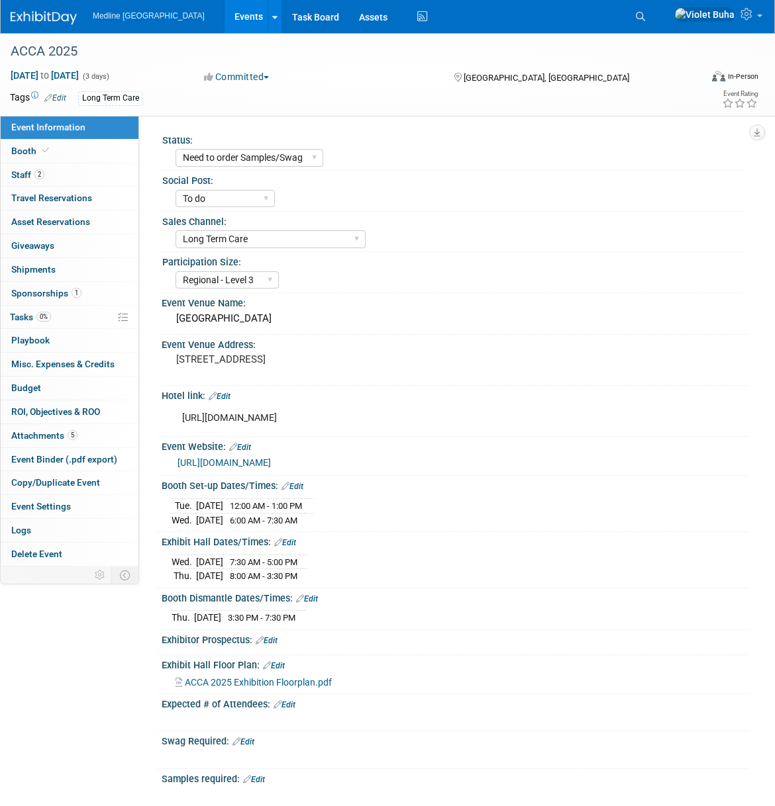
select select "Need to order Samples/Swag"
select select "To do"
select select "Long Term Care"
select select "Regional - Level 3"
click at [66, 177] on link "2 Staff 2" at bounding box center [70, 175] width 138 height 23
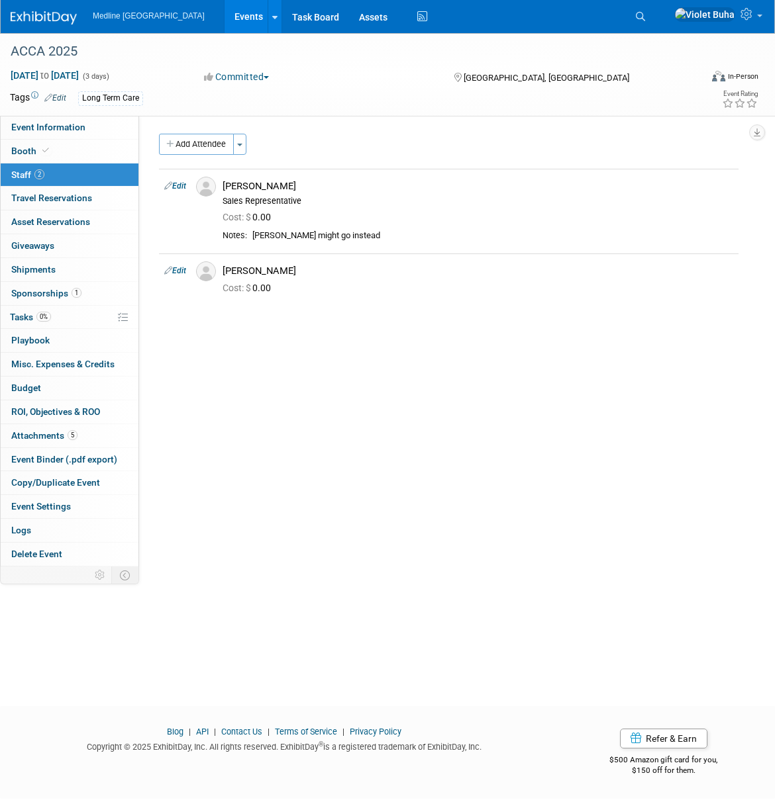
click at [25, 21] on img at bounding box center [44, 17] width 66 height 13
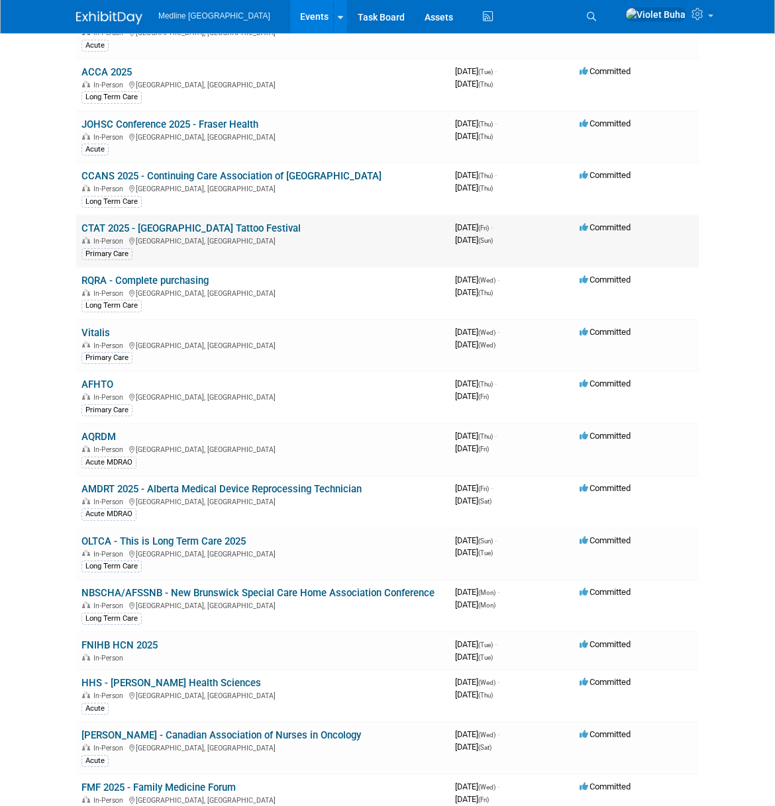
scroll to position [348, 0]
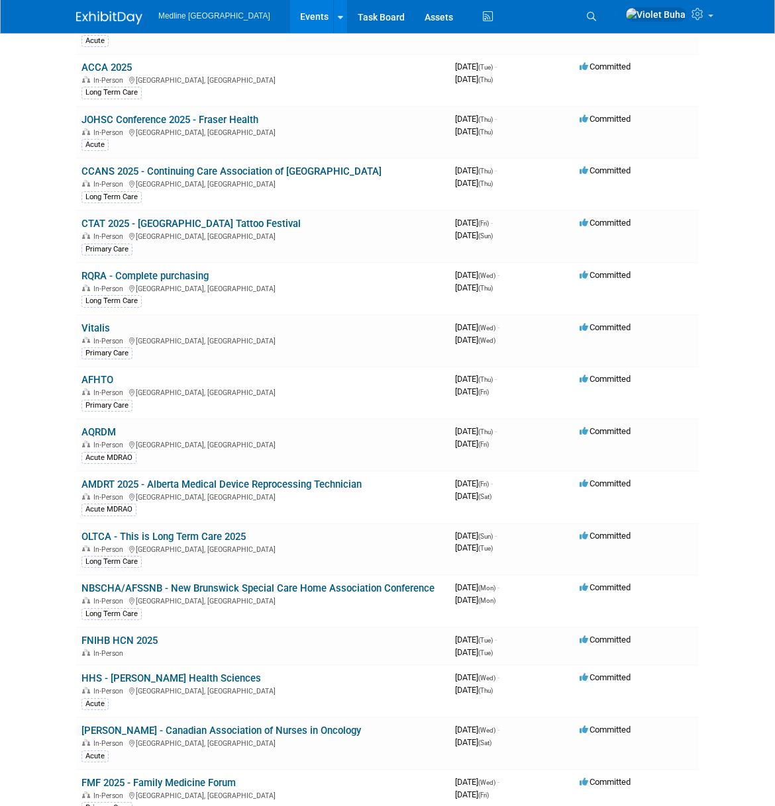
click at [193, 785] on link "FMF 2025 - Family Medicine Forum" at bounding box center [158, 783] width 154 height 12
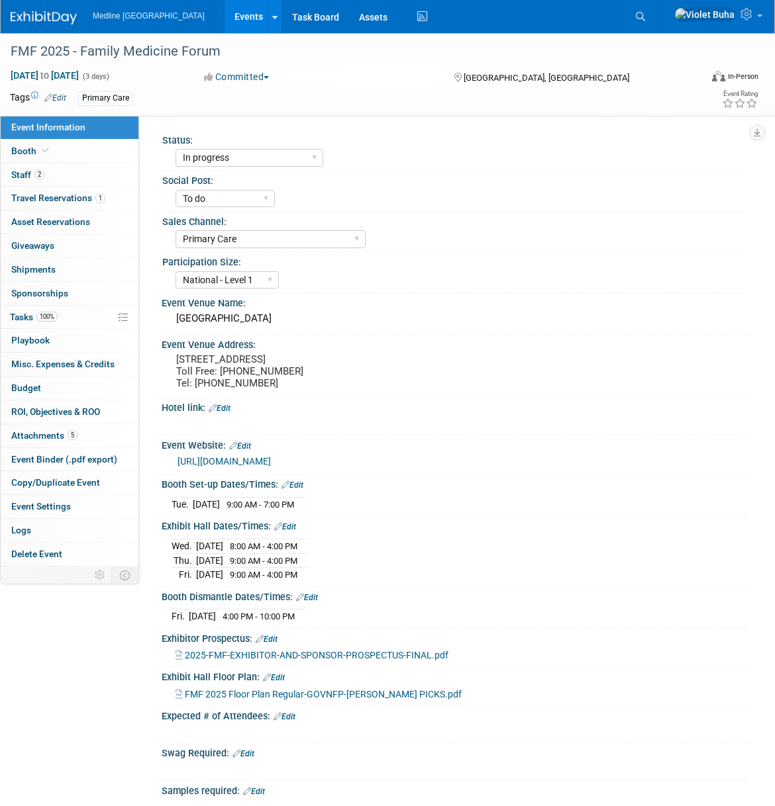
select select "In progress"
select select "To do"
select select "Primary Care"
select select "National - Level 1"
click at [98, 174] on link "2 Staff 2" at bounding box center [70, 175] width 138 height 23
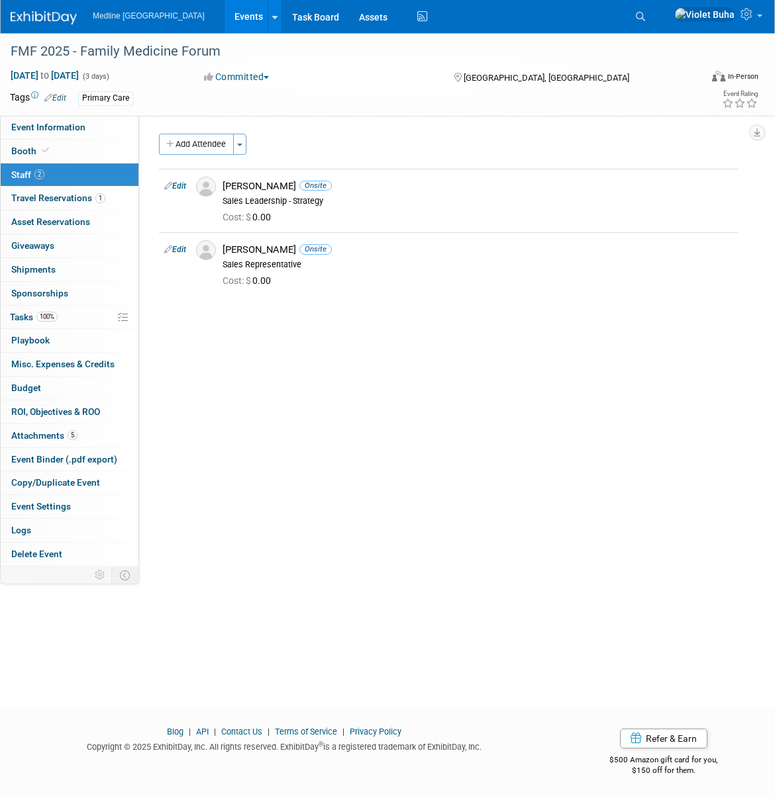
click at [34, 11] on img at bounding box center [44, 17] width 66 height 13
